Goal: Information Seeking & Learning: Learn about a topic

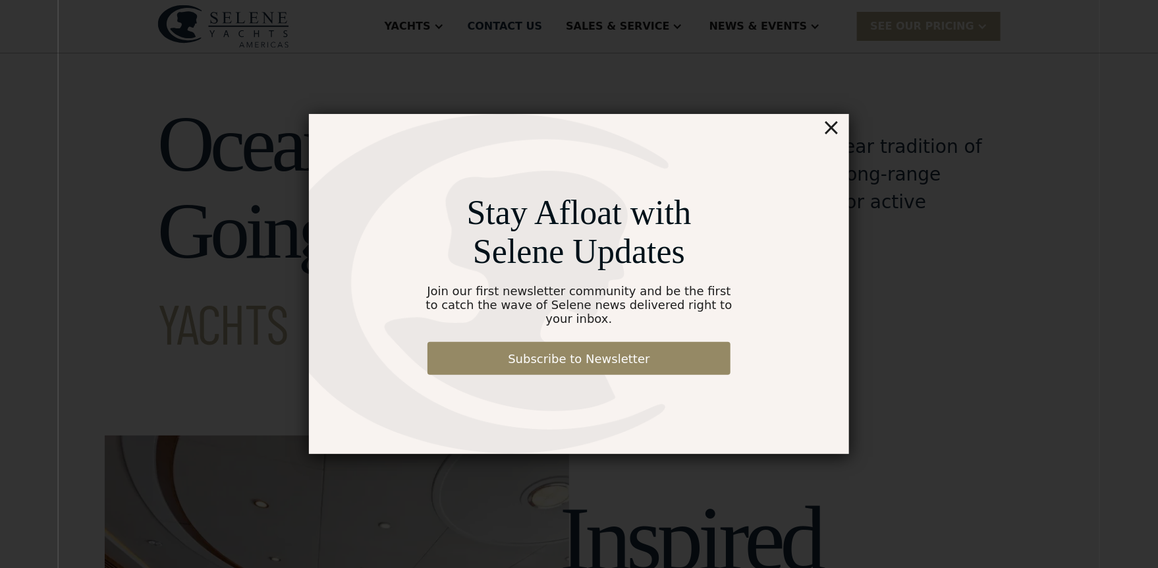
click at [836, 136] on div "×" at bounding box center [831, 127] width 19 height 26
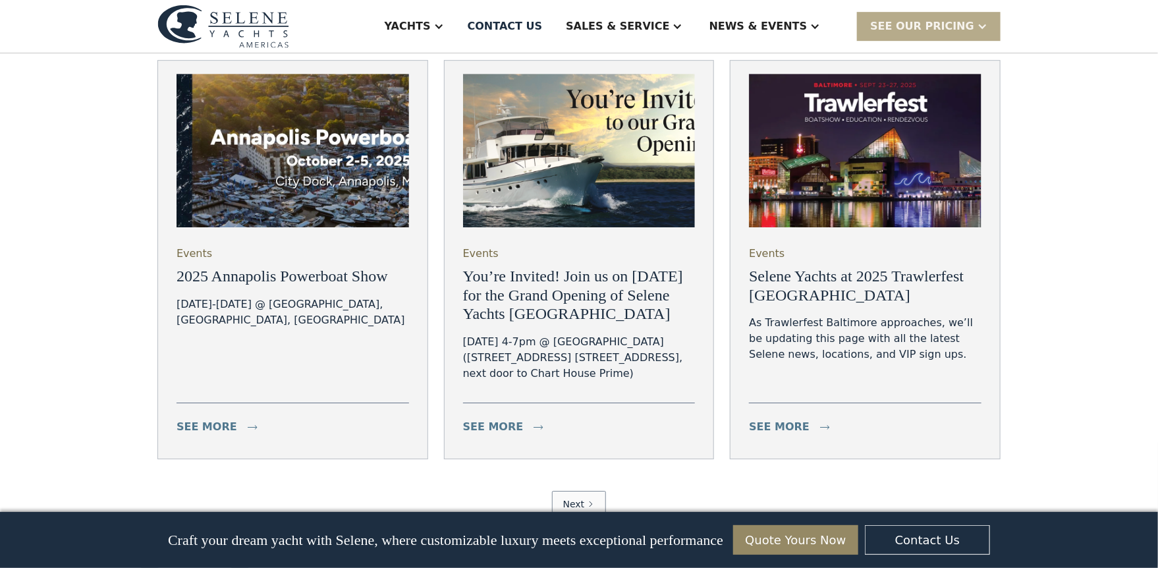
scroll to position [4626, 0]
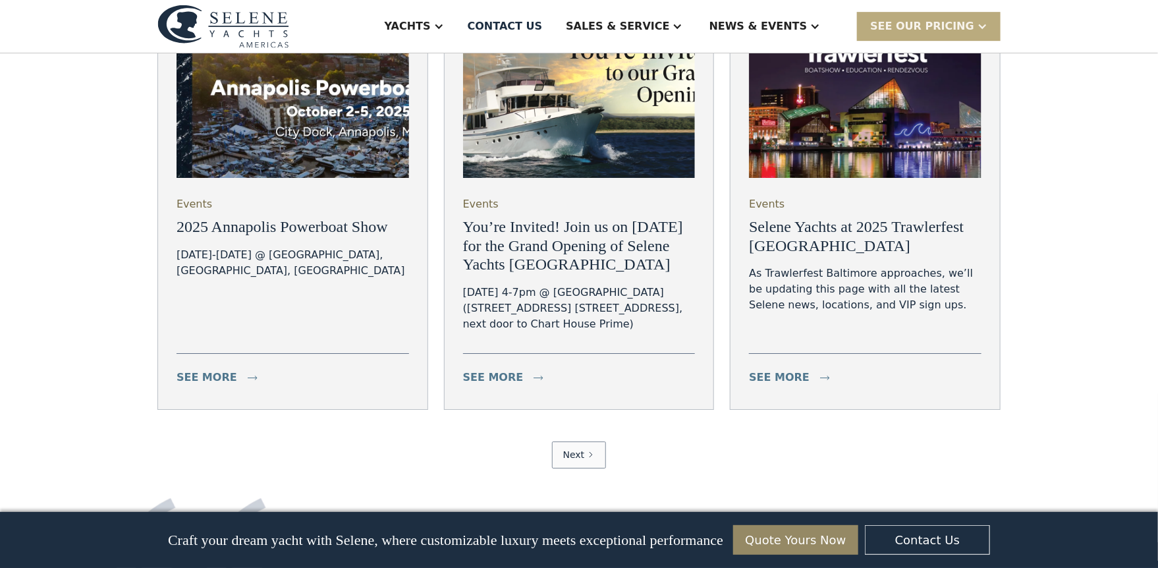
click at [969, 28] on div "SEE Our Pricing" at bounding box center [922, 26] width 104 height 16
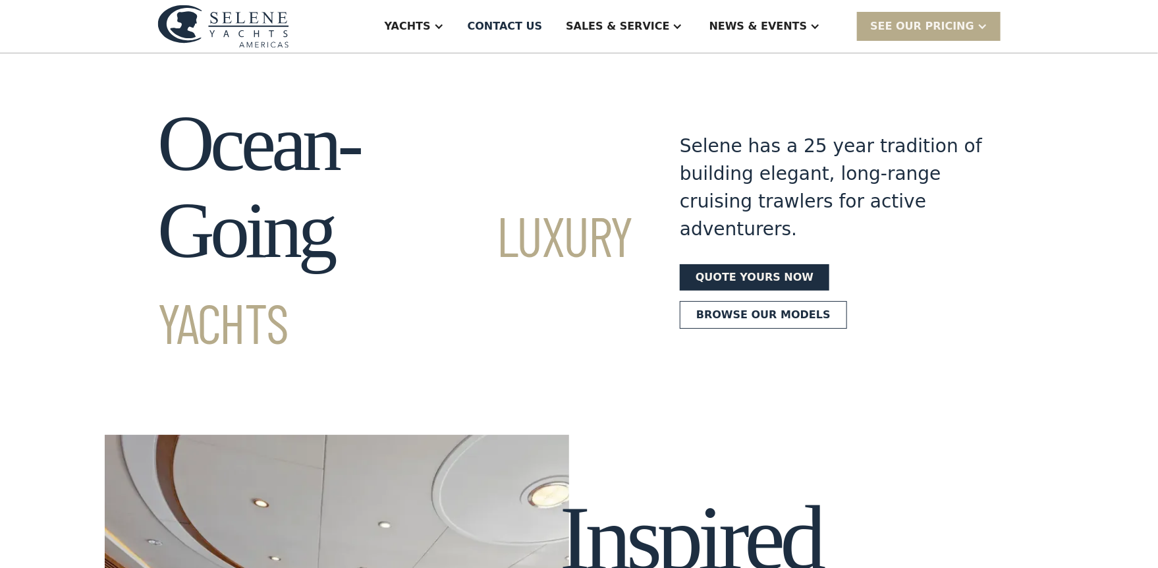
scroll to position [0, 0]
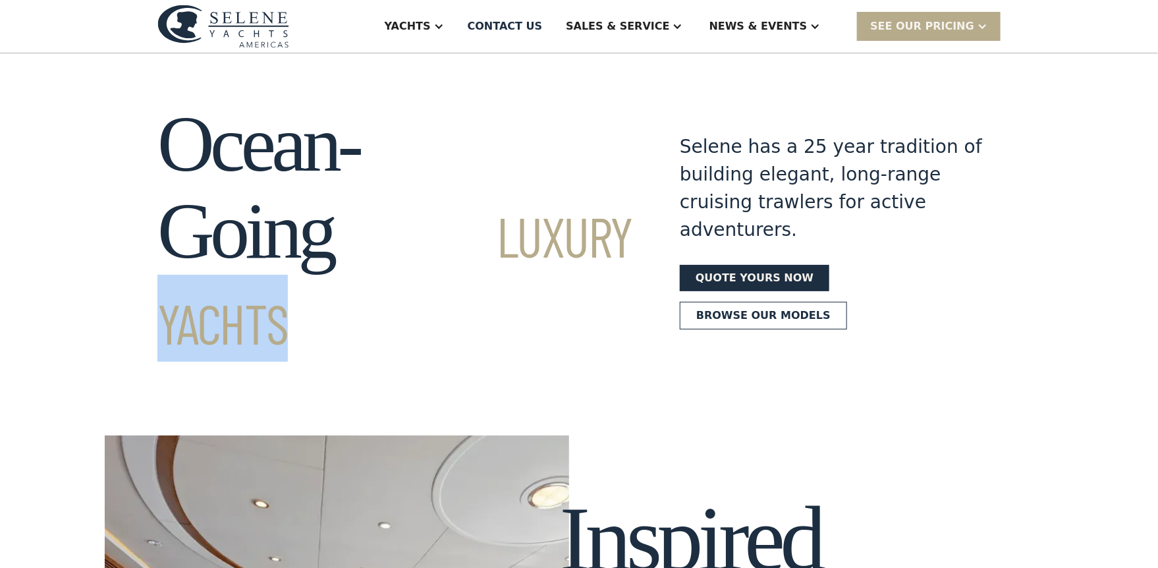
drag, startPoint x: 473, startPoint y: 250, endPoint x: 620, endPoint y: 253, distance: 146.2
click at [620, 253] on h1 "Ocean-Going Luxury Yachts" at bounding box center [394, 231] width 475 height 261
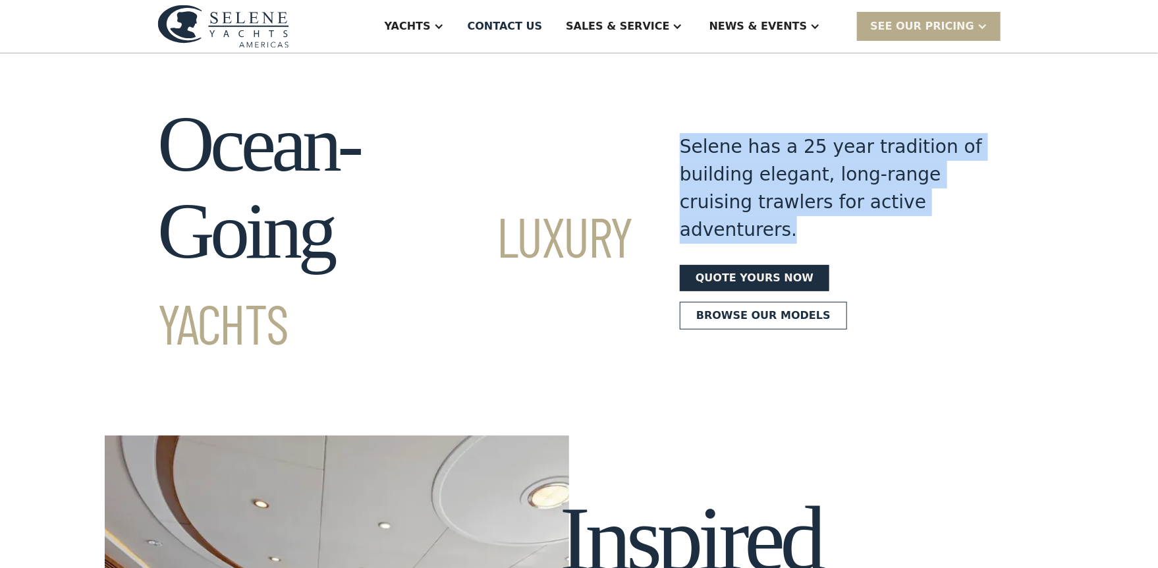
drag, startPoint x: 671, startPoint y: 134, endPoint x: 968, endPoint y: 194, distance: 302.9
click at [968, 194] on div "Selene has a 25 year tradition of building elegant, long-range cruising trawler…" at bounding box center [830, 188] width 303 height 111
click at [1050, 103] on div "Ocean-Going Luxury Yachts Selene has a 25 year tradition of building elegant, l…" at bounding box center [579, 231] width 1158 height 261
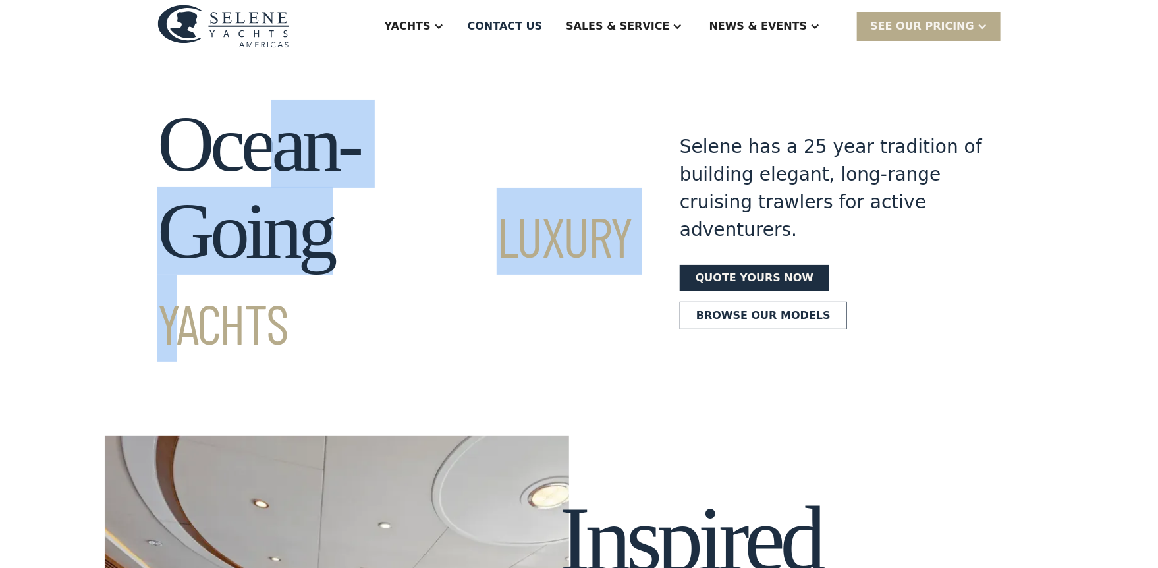
drag, startPoint x: 365, startPoint y: 149, endPoint x: 486, endPoint y: 215, distance: 137.9
click at [486, 215] on h1 "Ocean-Going Luxury Yachts" at bounding box center [394, 231] width 475 height 261
click at [486, 215] on span "Luxury Yachts" at bounding box center [394, 278] width 475 height 153
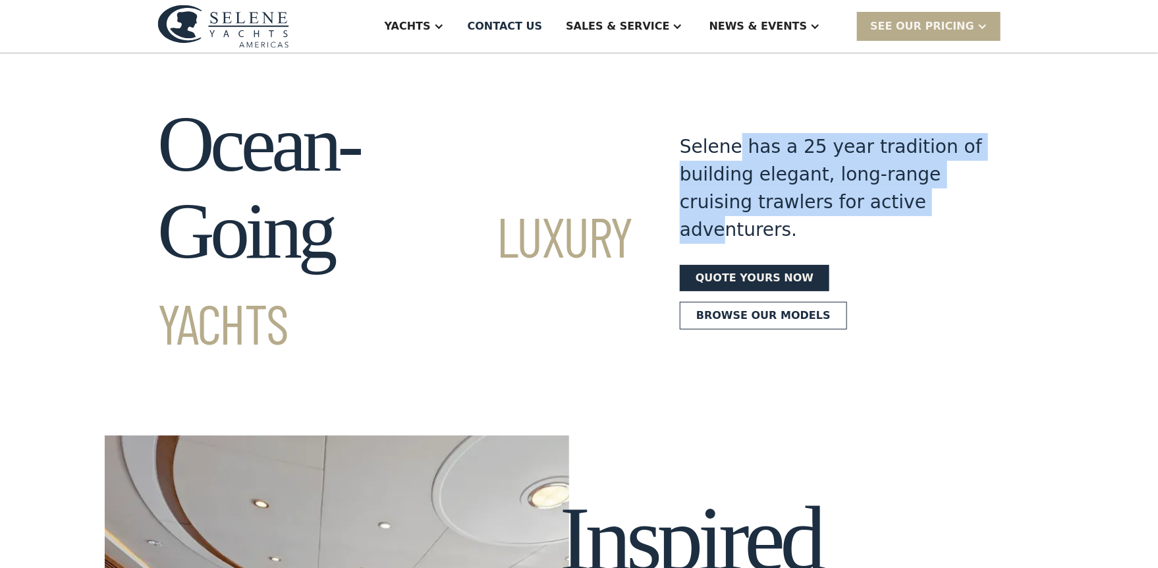
drag, startPoint x: 726, startPoint y: 142, endPoint x: 856, endPoint y: 190, distance: 139.2
click at [856, 190] on div "Selene has a 25 year tradition of building elegant, long-range cruising trawler…" at bounding box center [830, 188] width 303 height 111
click at [760, 205] on div "Selene has a 25 year tradition of building elegant, long-range cruising trawler…" at bounding box center [830, 231] width 303 height 261
